Goal: Check status

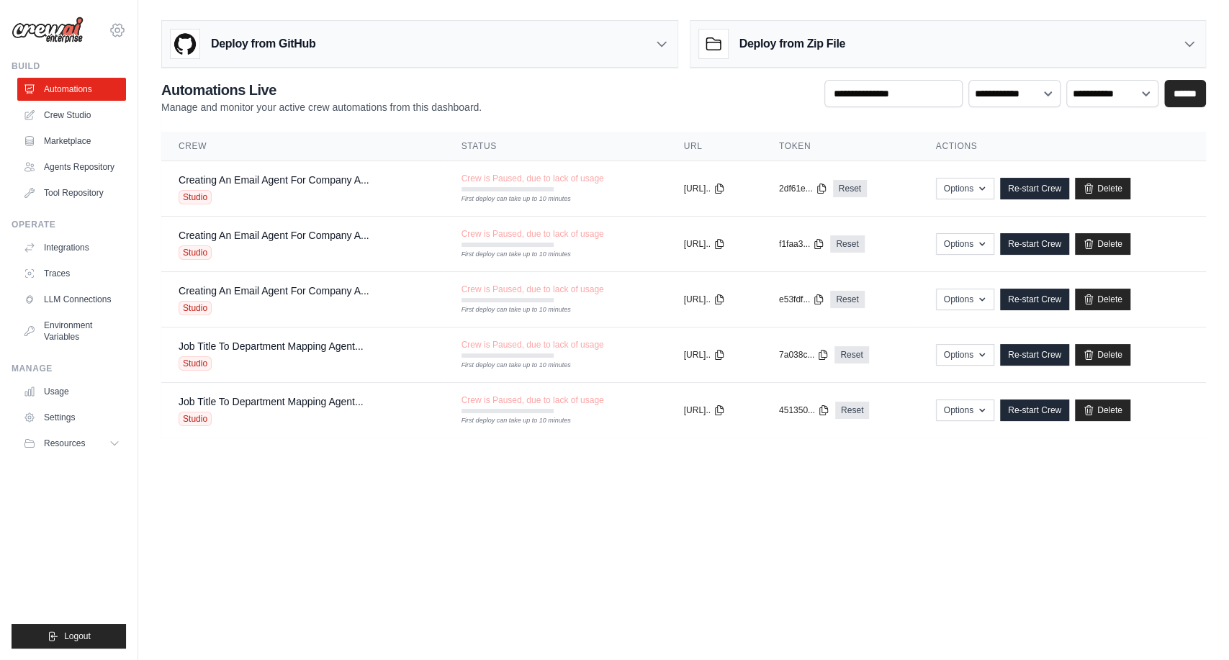
click at [116, 30] on icon at bounding box center [117, 30] width 17 height 17
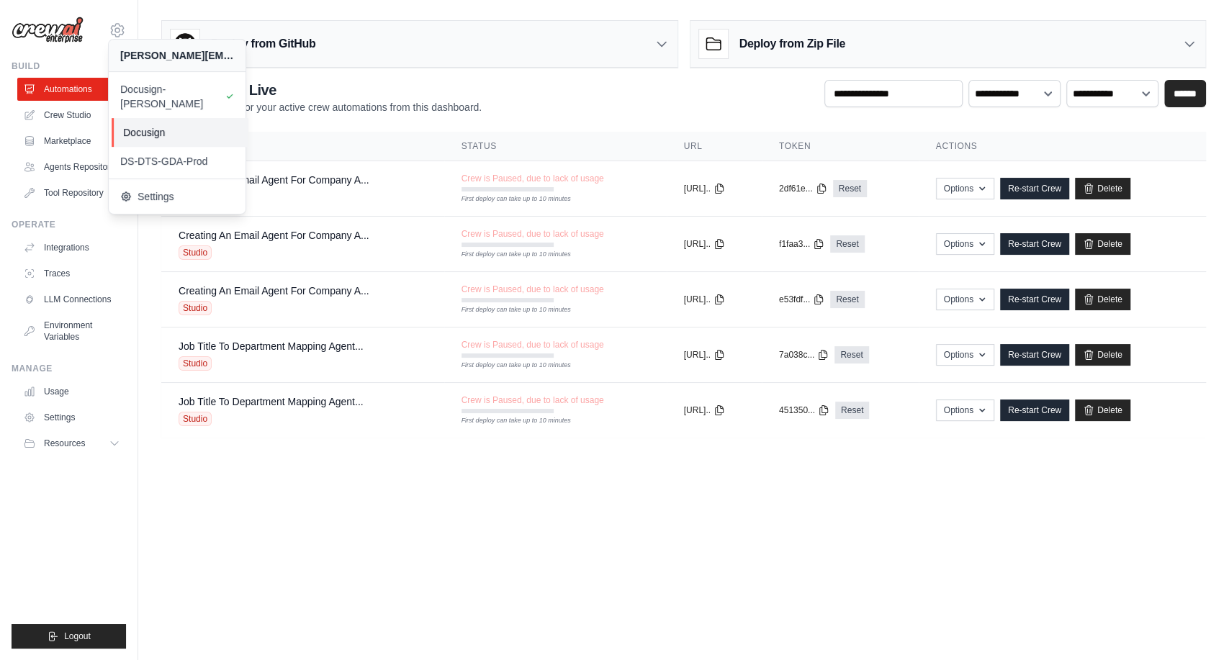
click at [134, 118] on link "Docusign" at bounding box center [180, 132] width 137 height 29
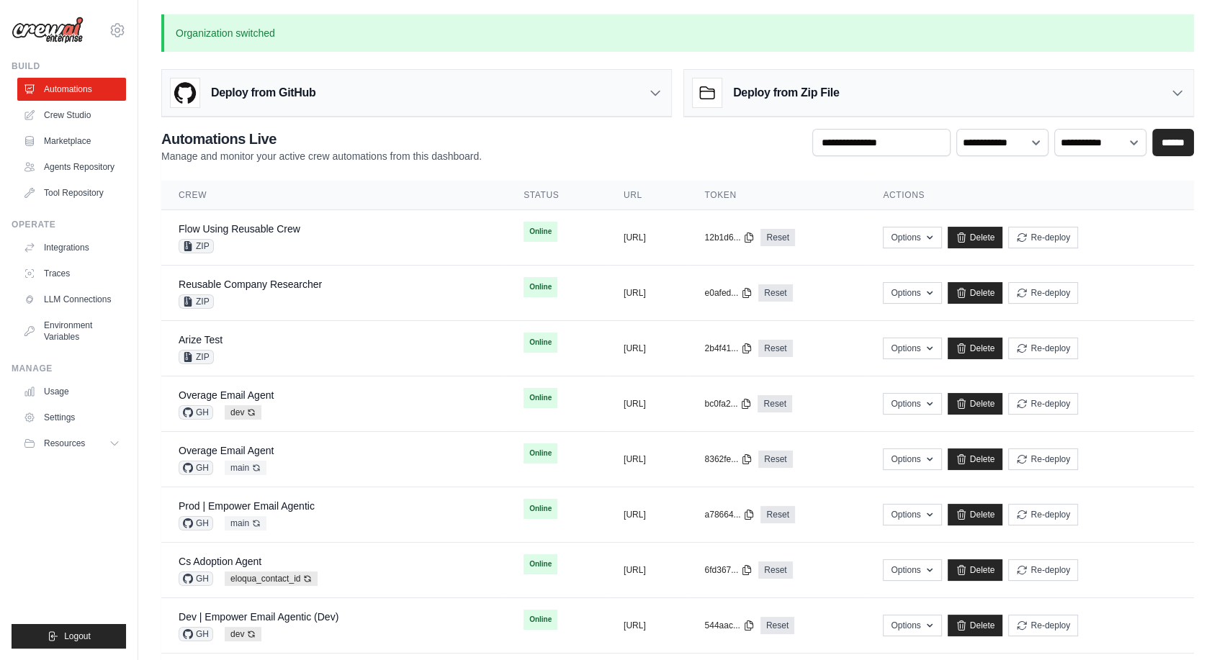
scroll to position [577, 0]
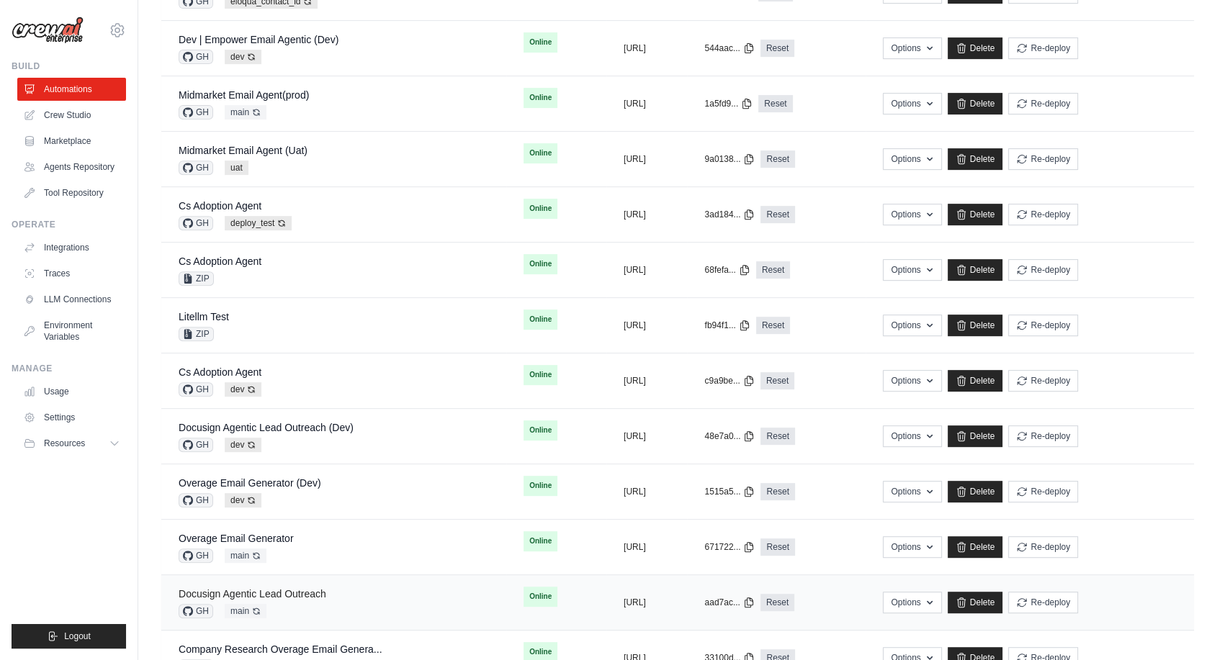
click at [300, 591] on link "Docusign Agentic Lead Outreach" at bounding box center [253, 594] width 148 height 12
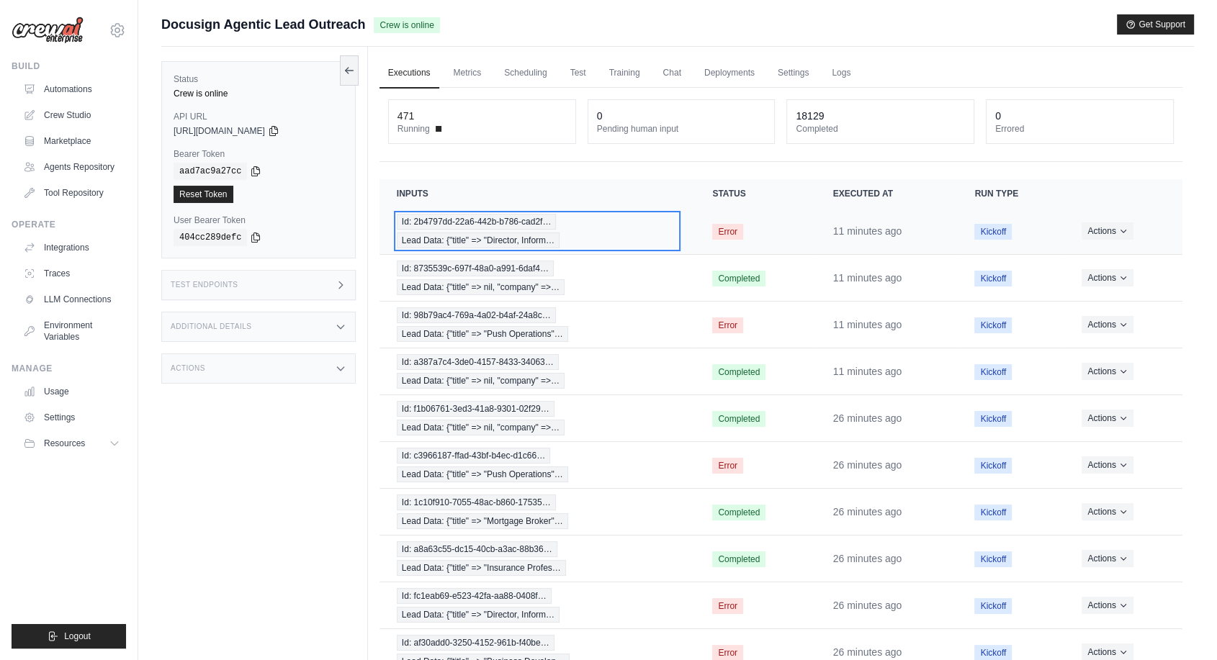
click at [462, 236] on span "Lead Data: {"title" => "Director, Inform…" at bounding box center [478, 241] width 163 height 16
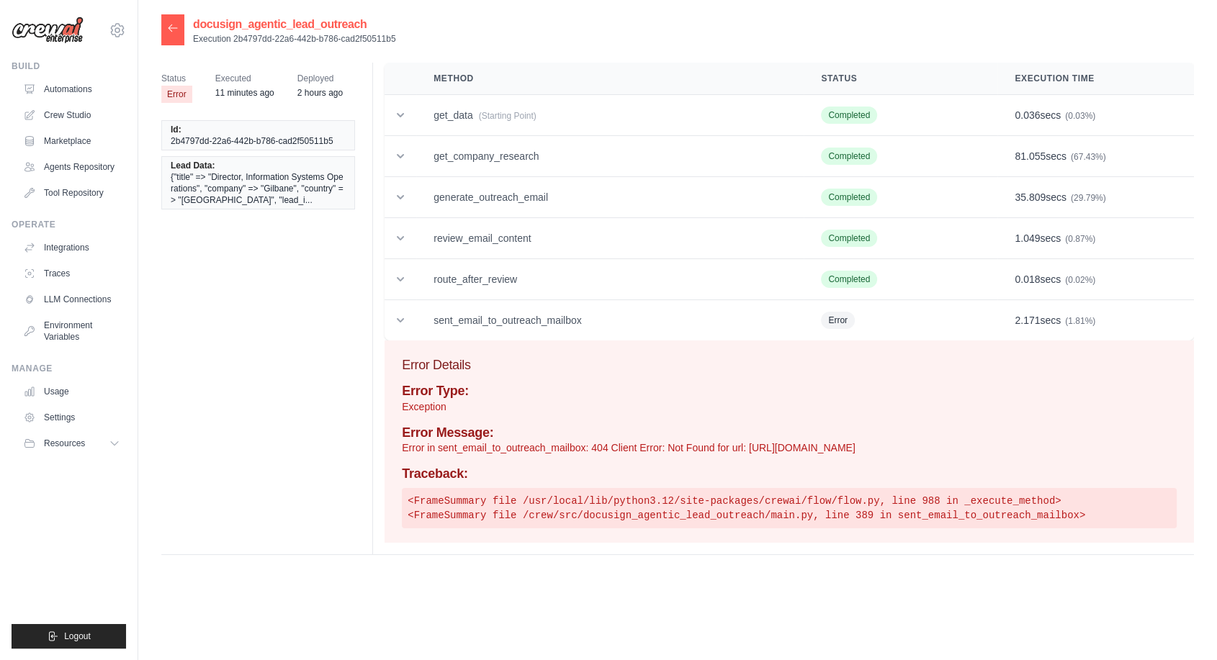
click at [936, 445] on p "Error in sent_email_to_outreach_mailbox: 404 Client Error: Not Found for url: h…" at bounding box center [789, 448] width 775 height 14
copy p "27829244"
click at [177, 28] on icon at bounding box center [172, 27] width 9 height 6
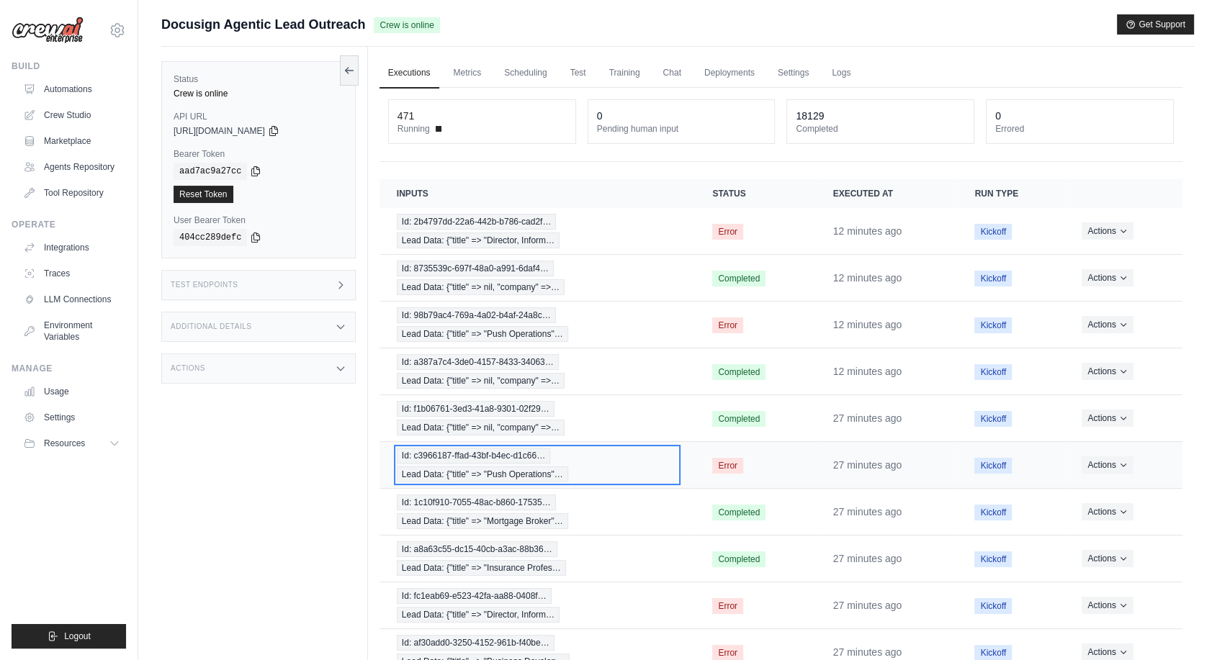
click at [423, 449] on span "Id: c3966187-ffad-43bf-b4ec-d1c66…" at bounding box center [473, 456] width 153 height 16
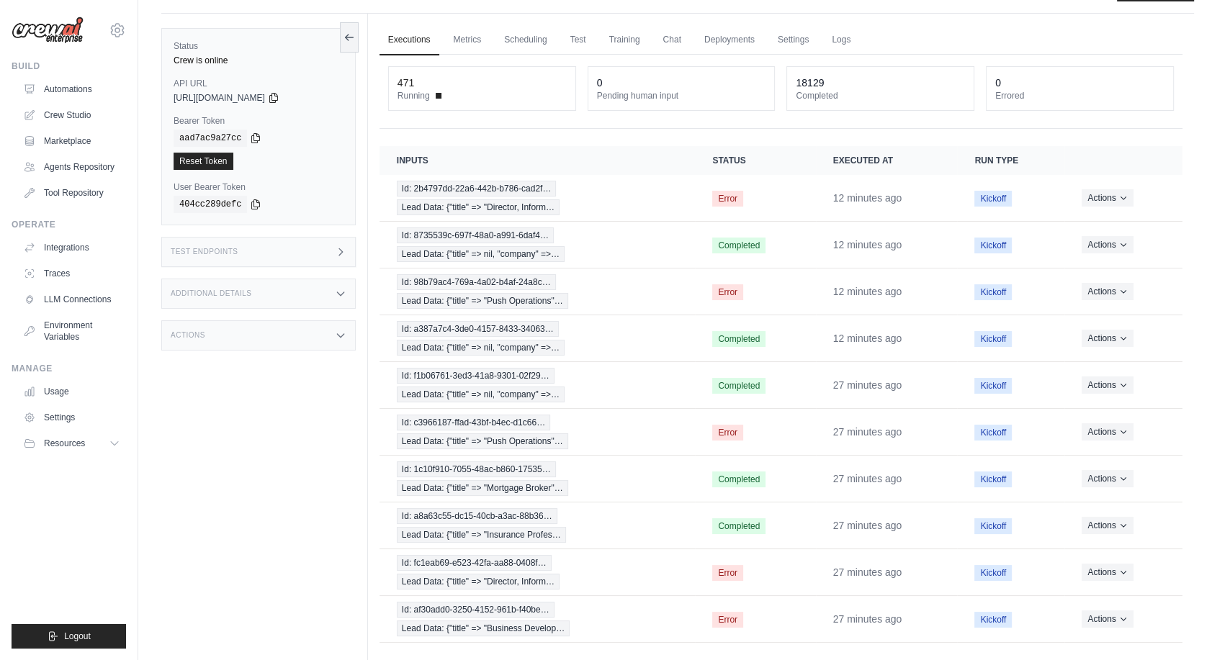
scroll to position [79, 0]
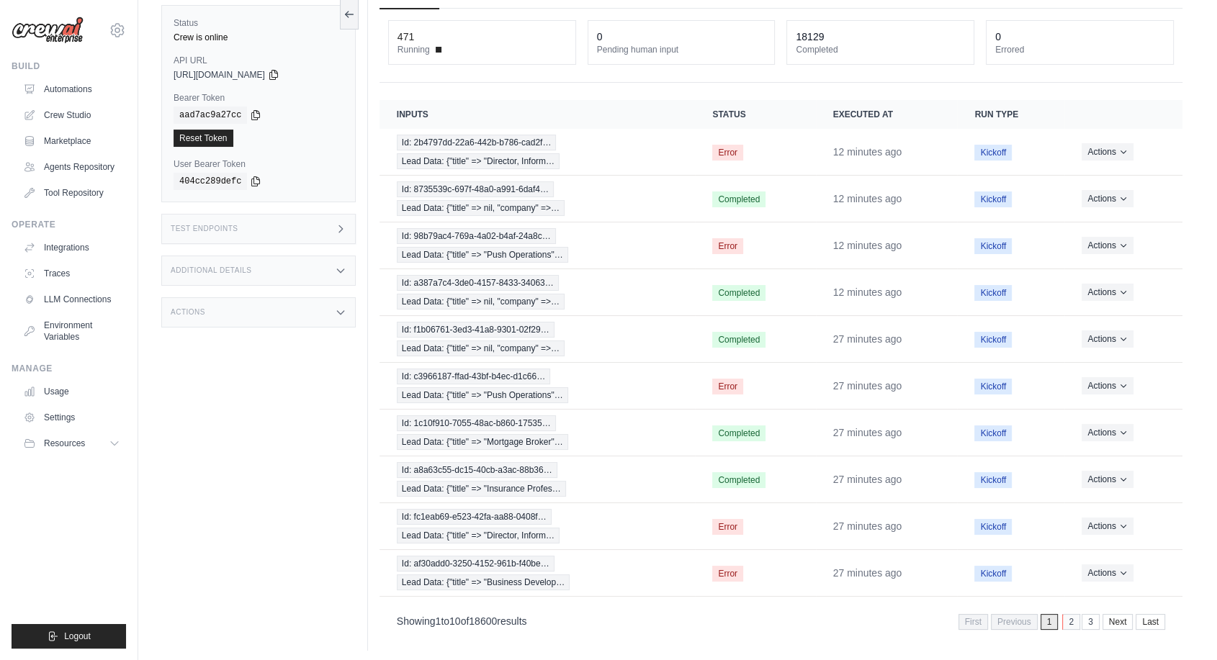
click at [1070, 618] on link "2" at bounding box center [1071, 622] width 18 height 16
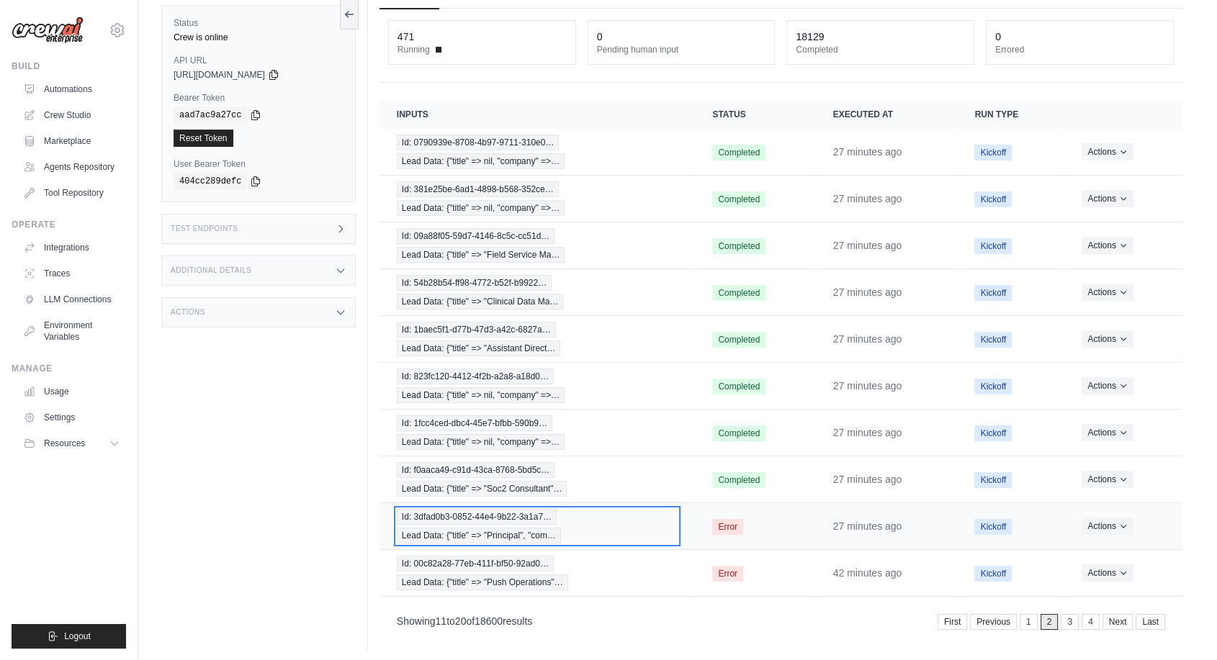
click at [531, 528] on span "Lead Data: {"title" => "Principal", "com…" at bounding box center [479, 536] width 164 height 16
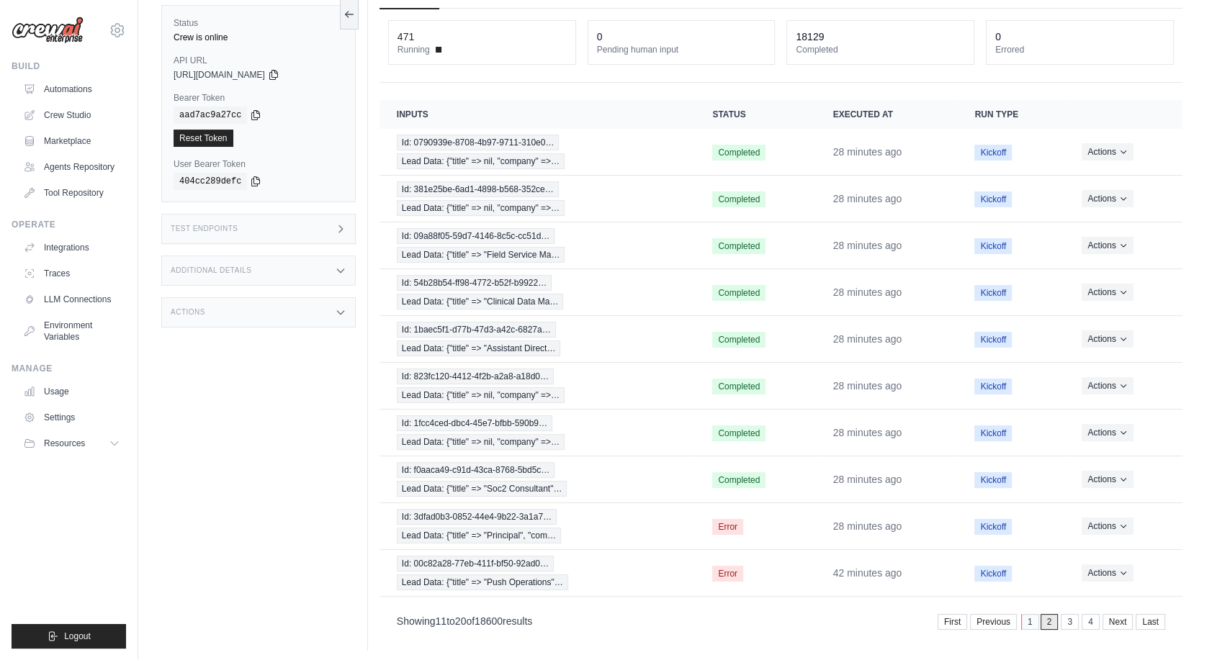
click at [1027, 614] on link "1" at bounding box center [1030, 622] width 18 height 16
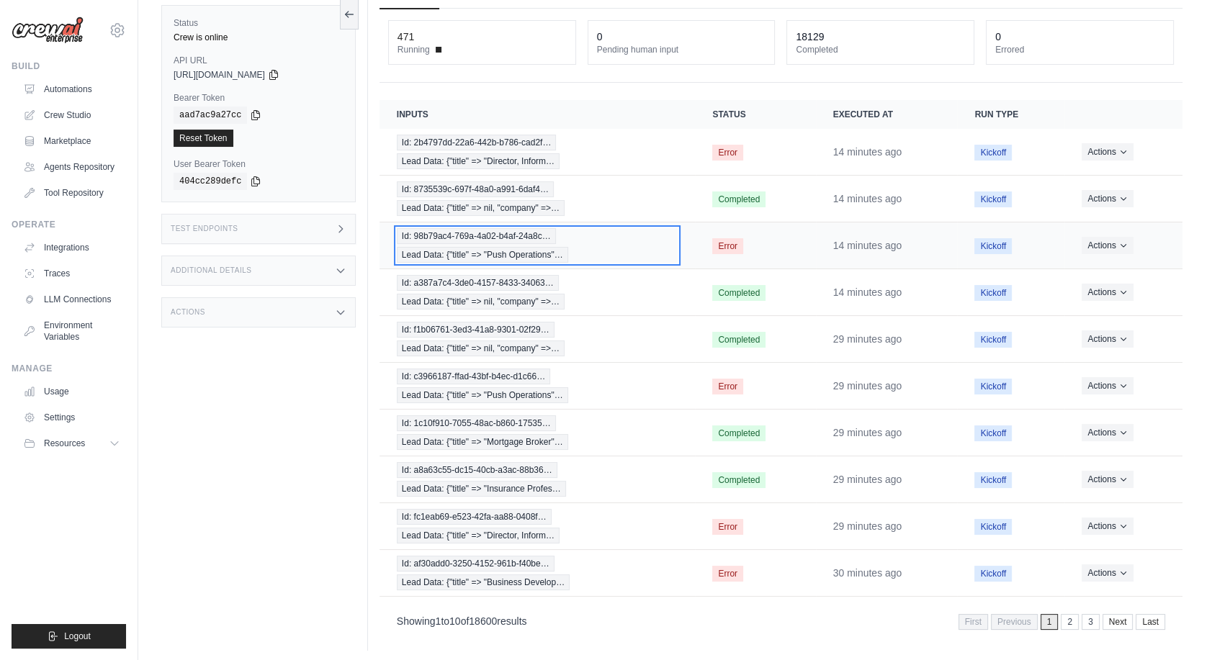
click at [533, 239] on span "Id: 98b79ac4-769a-4a02-b4af-24a8c…" at bounding box center [476, 236] width 159 height 16
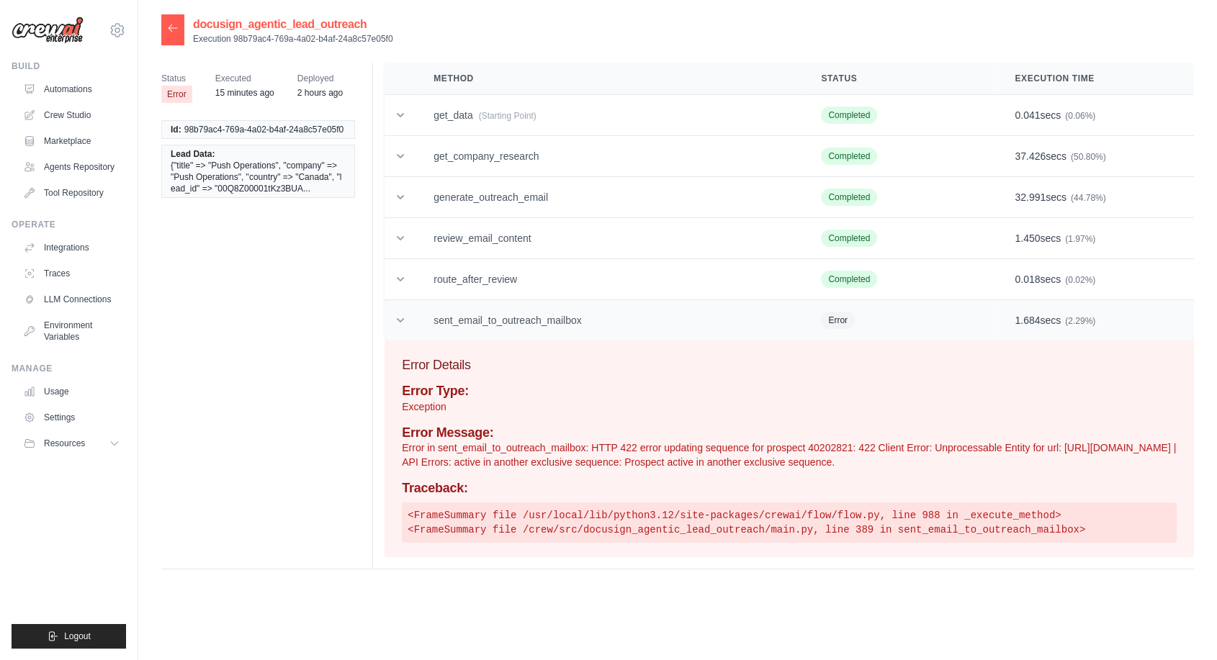
click at [508, 323] on td "sent_email_to_outreach_mailbox" at bounding box center [609, 320] width 387 height 41
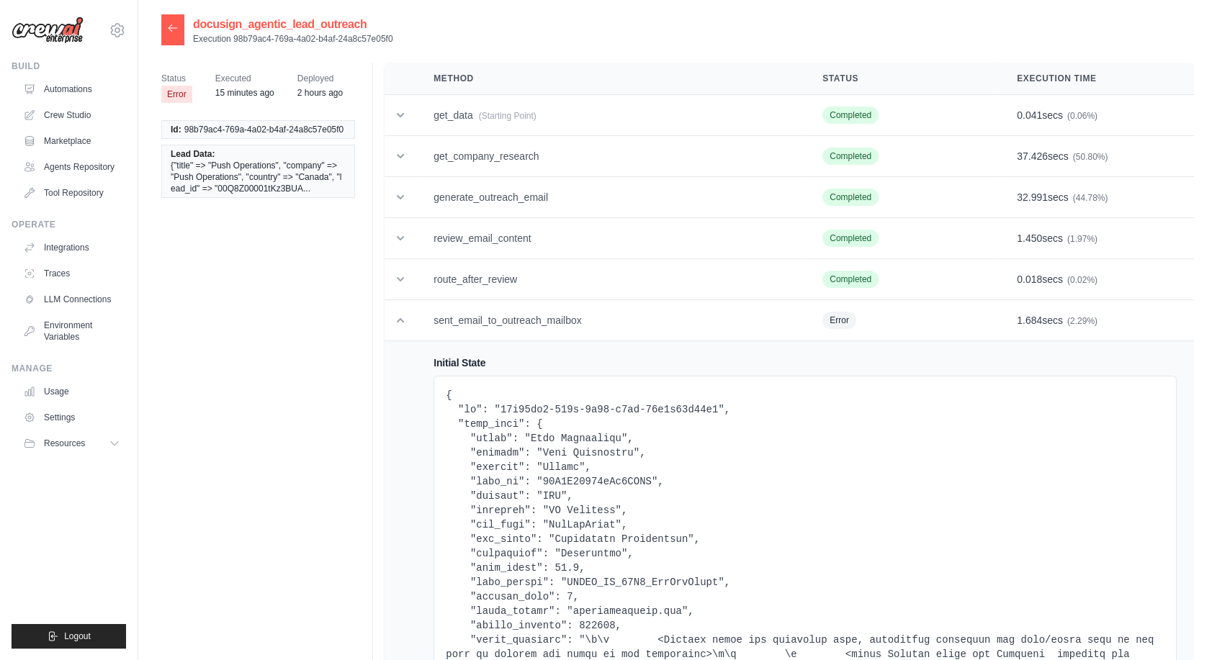
scroll to position [577, 0]
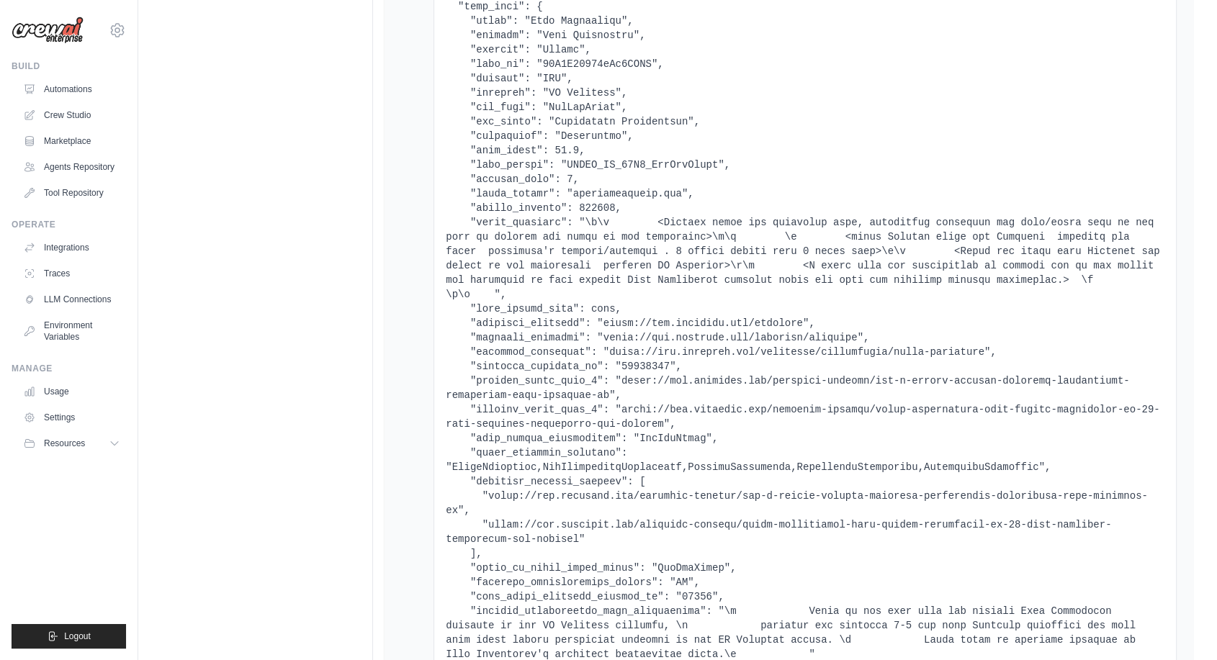
scroll to position [386, 0]
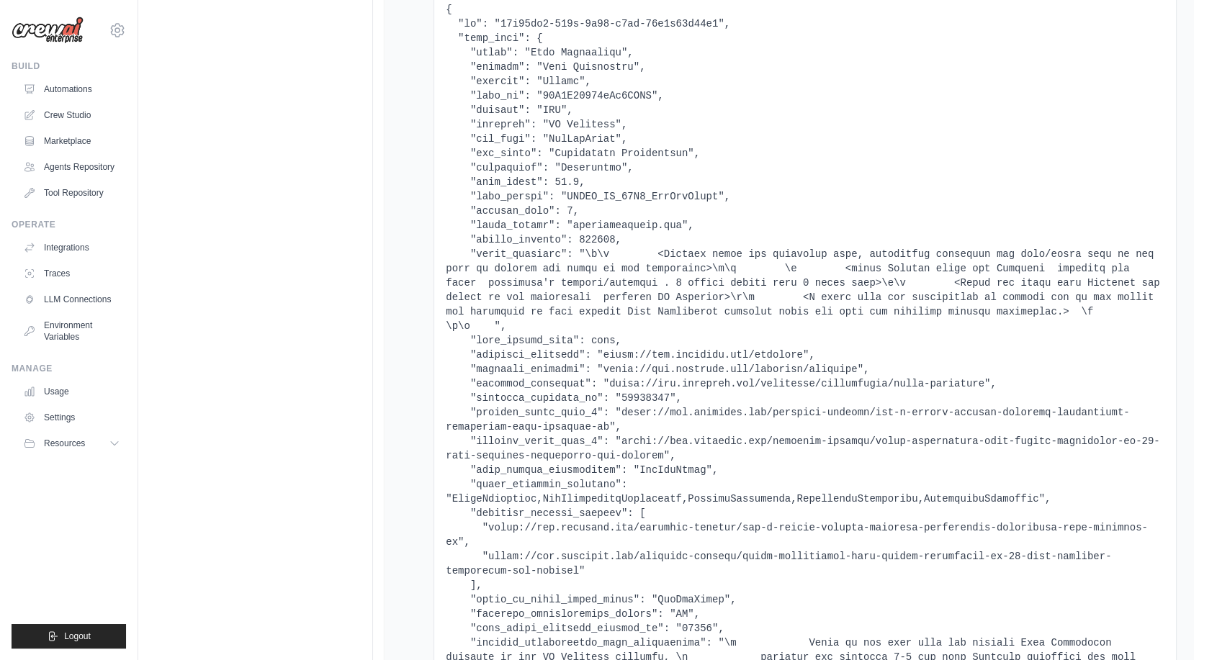
copy pre "00Q8Z00001tKz3BUAS"
